Goal: Information Seeking & Learning: Learn about a topic

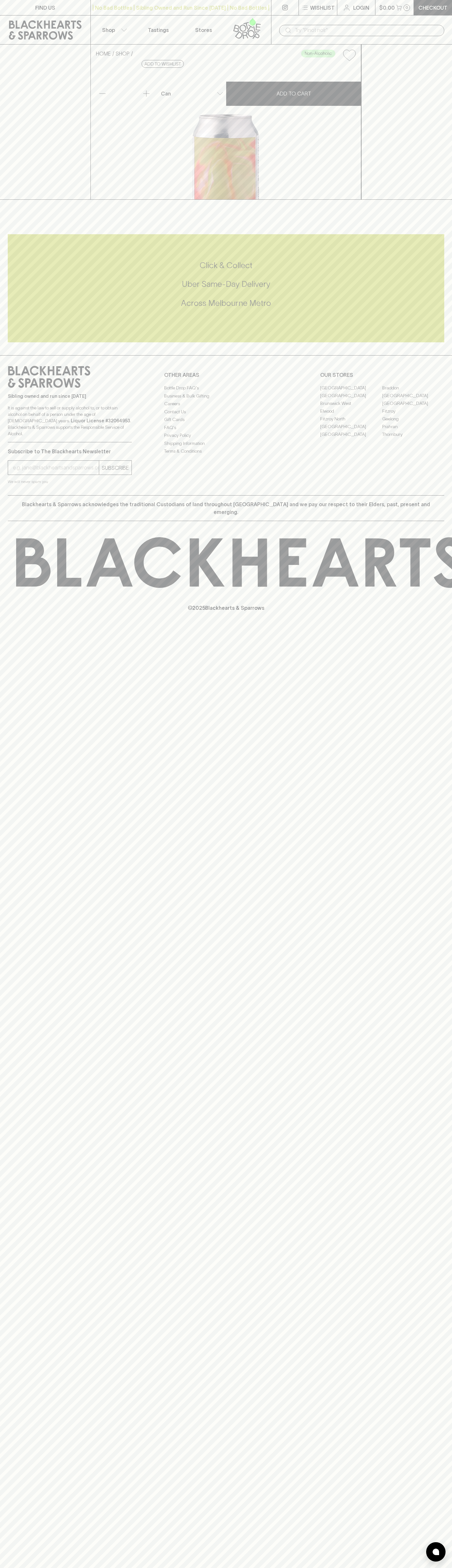
click at [185, 1] on div "| No Bad Bottles | Sibling Owned and Run Since 2006 | No Bad Bottles | Sibling …" at bounding box center [180, 7] width 181 height 15
click at [420, 289] on h5 "Uber Same-Day Delivery" at bounding box center [226, 284] width 436 height 10
click at [451, 1567] on html "FIND US | No Bad Bottles | Sibling Owned and Run Since 2006 | No Bad Bottles | …" at bounding box center [226, 784] width 452 height 1568
click at [30, 1436] on div "FIND US | No Bad Bottles | Sibling Owned and Run Since 2006 | No Bad Bottles | …" at bounding box center [226, 784] width 452 height 1568
